Goal: Check status: Check status

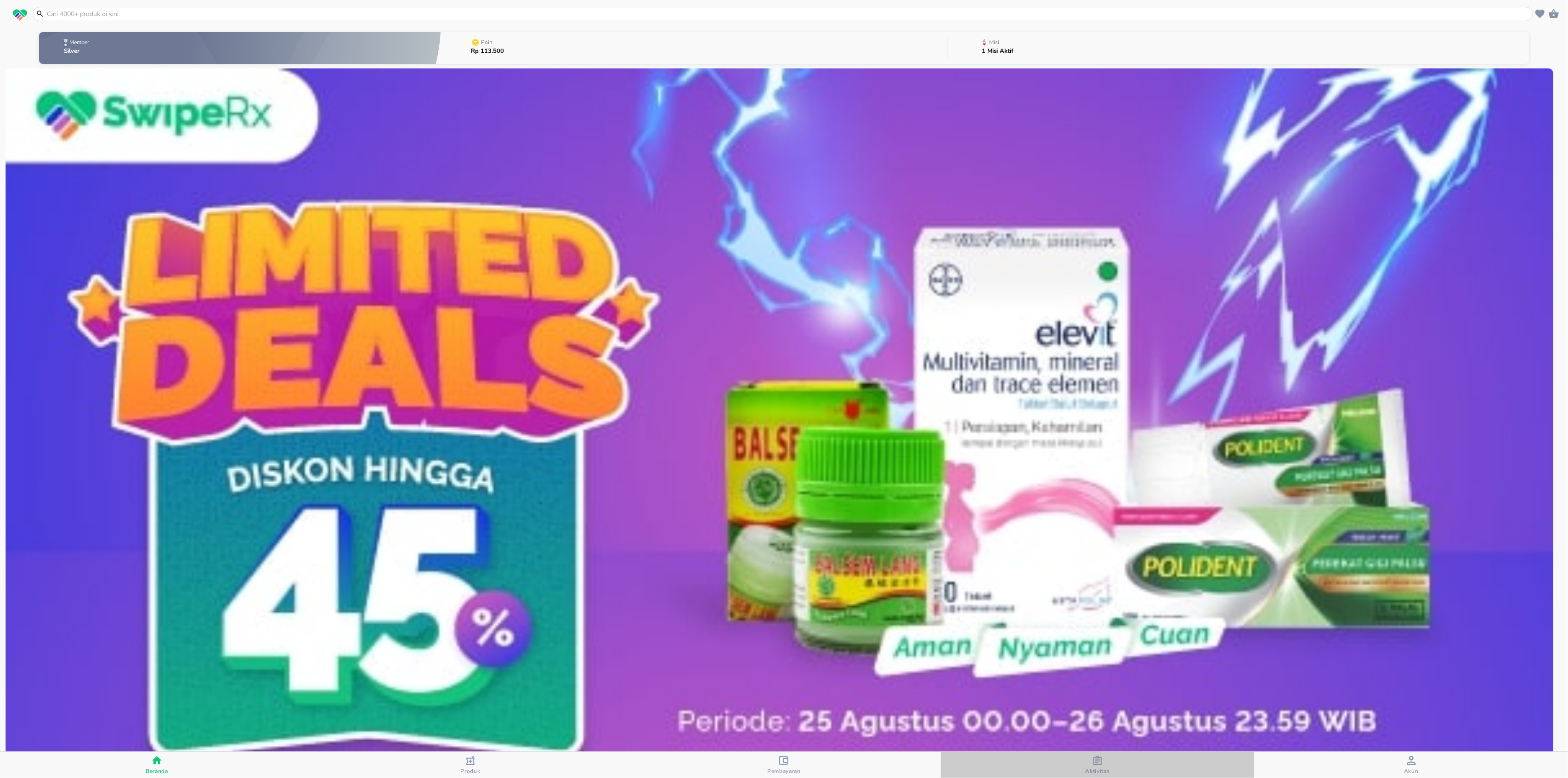
click at [1086, 755] on button "Aktivitas" at bounding box center [1098, 766] width 314 height 26
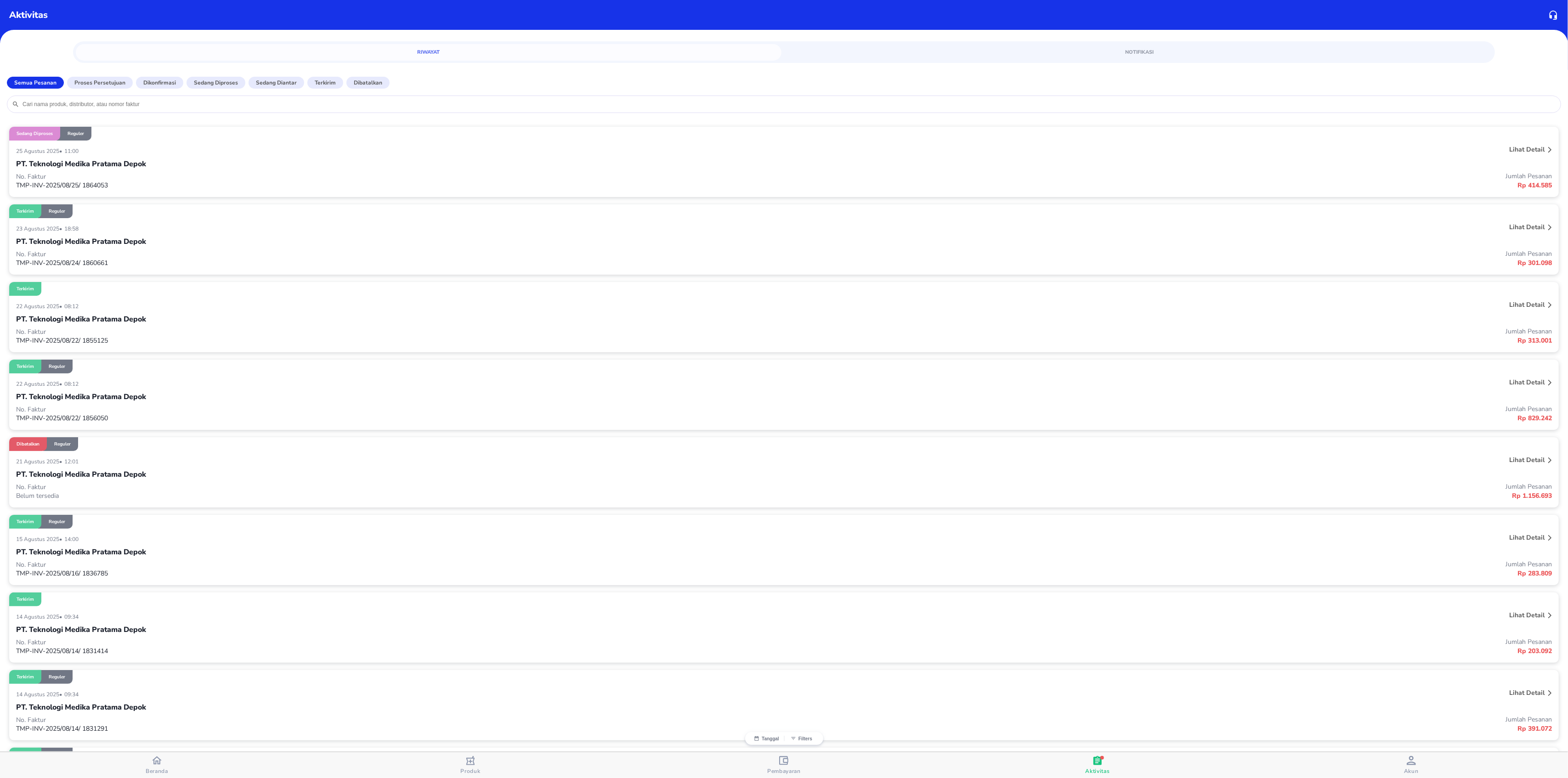
click at [191, 157] on div "PT. Teknologi Medika Pratama Depok" at bounding box center [784, 164] width 1536 height 16
